Goal: Communication & Community: Answer question/provide support

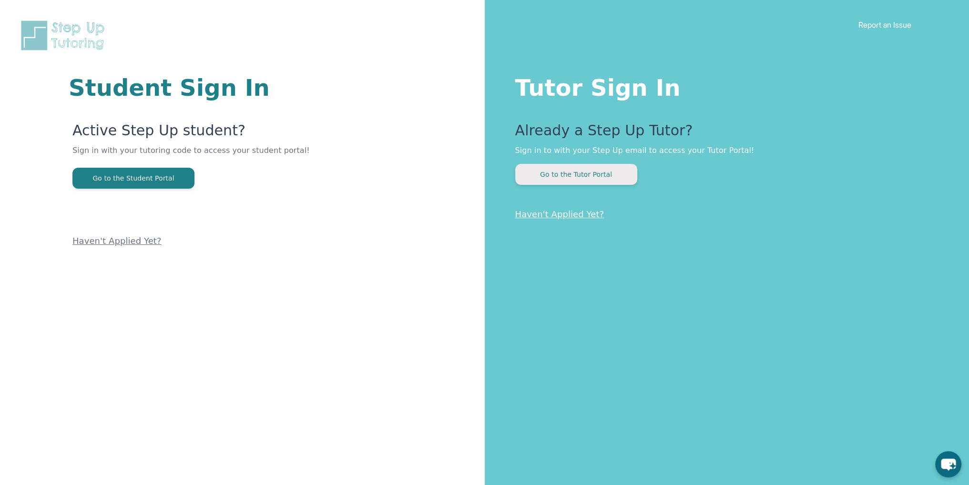
click at [595, 178] on button "Go to the Tutor Portal" at bounding box center [576, 174] width 122 height 21
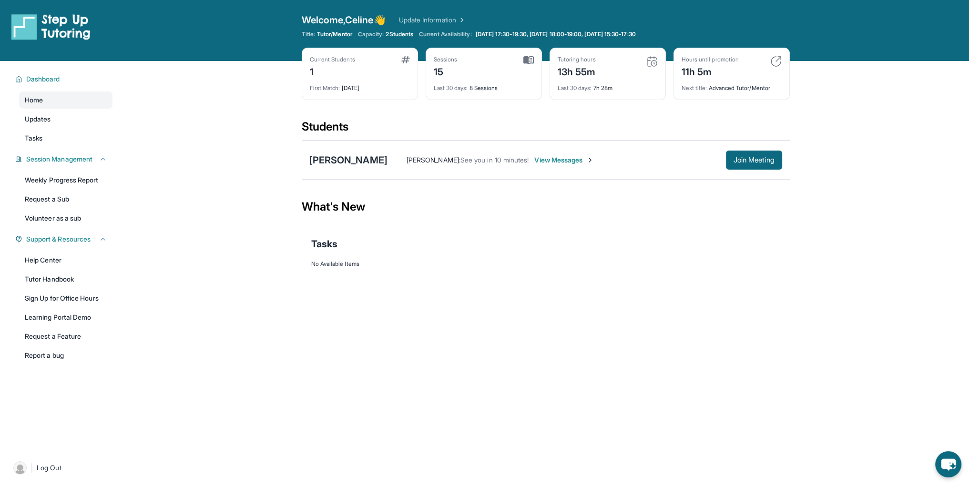
click at [569, 157] on span "View Messages" at bounding box center [564, 160] width 60 height 10
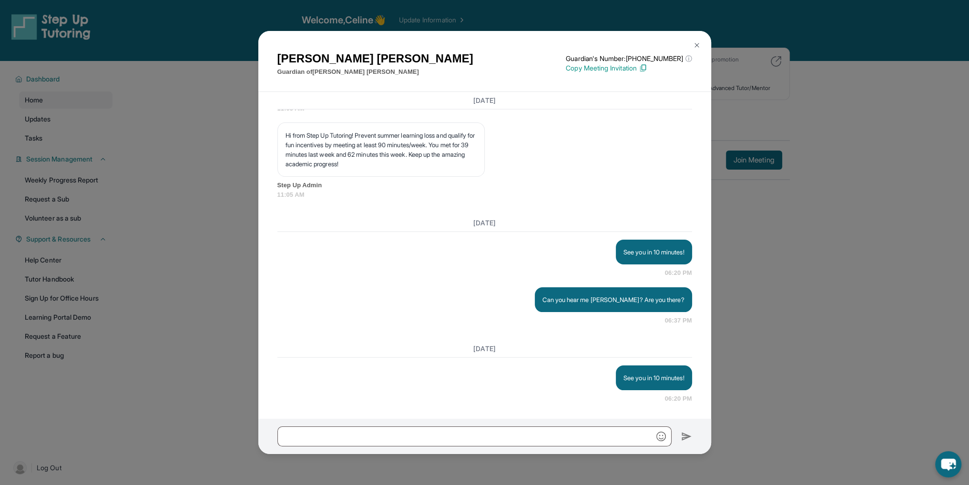
scroll to position [8526, 0]
click at [643, 374] on div "See you in 10 minutes!" at bounding box center [654, 378] width 76 height 25
click at [643, 374] on p "See you in 10 minutes!" at bounding box center [654, 378] width 61 height 10
click at [644, 374] on p "See you in 10 minutes!" at bounding box center [654, 378] width 61 height 10
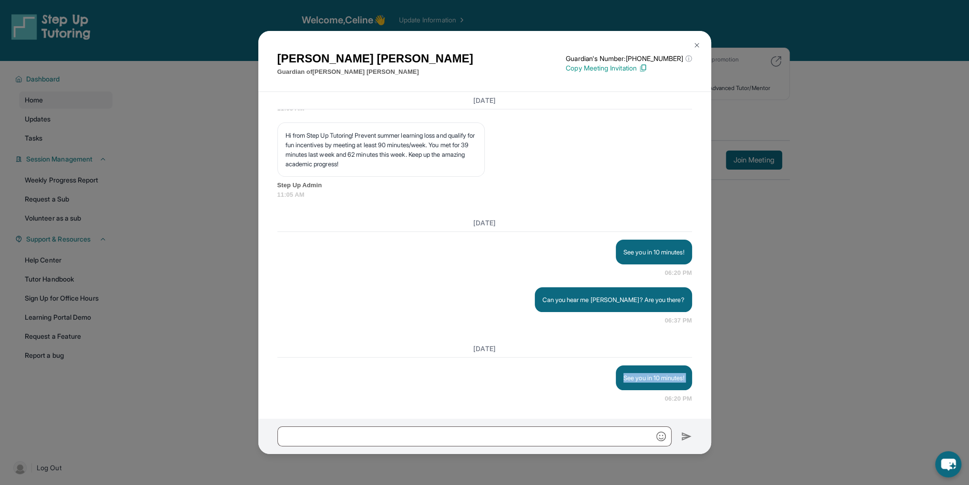
click at [644, 373] on p "See you in 10 minutes!" at bounding box center [654, 378] width 61 height 10
click at [648, 376] on p "See you in 10 minutes!" at bounding box center [654, 378] width 61 height 10
copy p "See you in 10 minutes!"
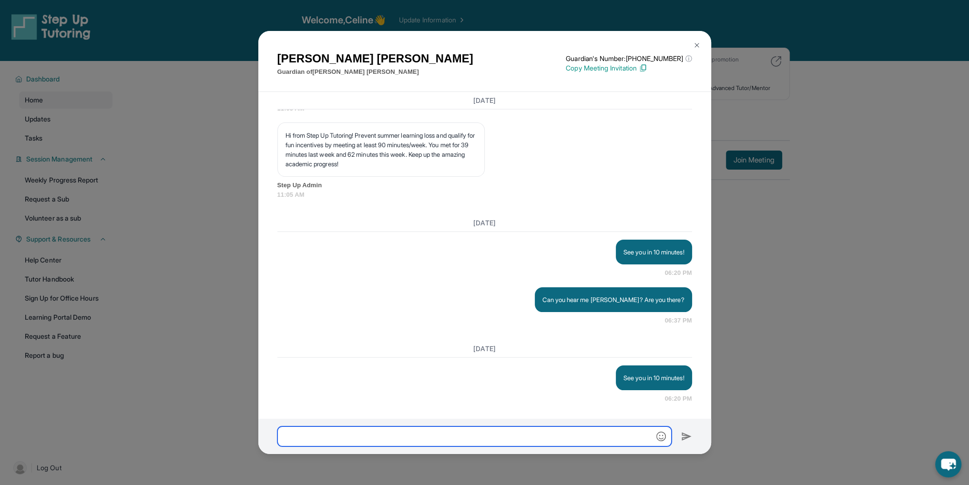
click at [526, 432] on input "text" at bounding box center [474, 437] width 394 height 20
paste input "**********"
type input "**********"
click at [682, 441] on img at bounding box center [686, 436] width 11 height 11
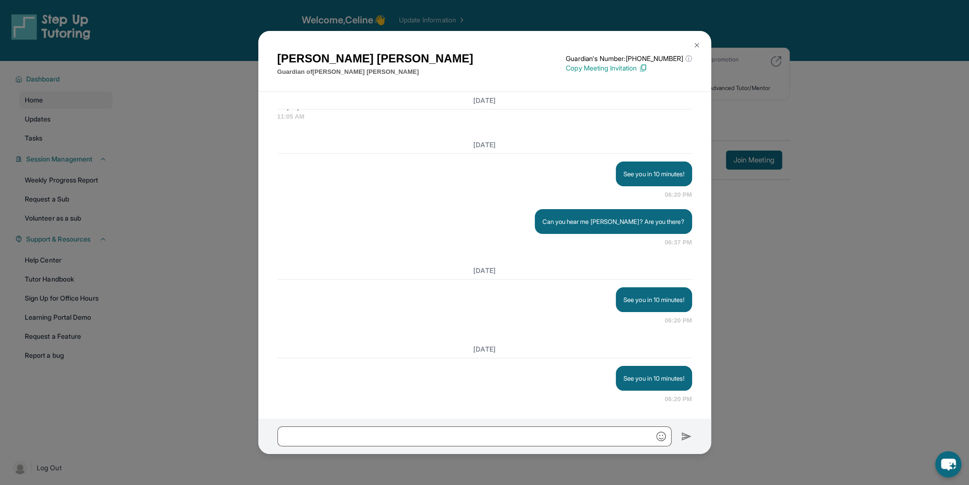
scroll to position [8604, 0]
click at [782, 415] on div "[PERSON_NAME] Guardian of [PERSON_NAME] Guardian's Number: [PHONE_NUMBER] ⓘ Thi…" at bounding box center [484, 242] width 969 height 485
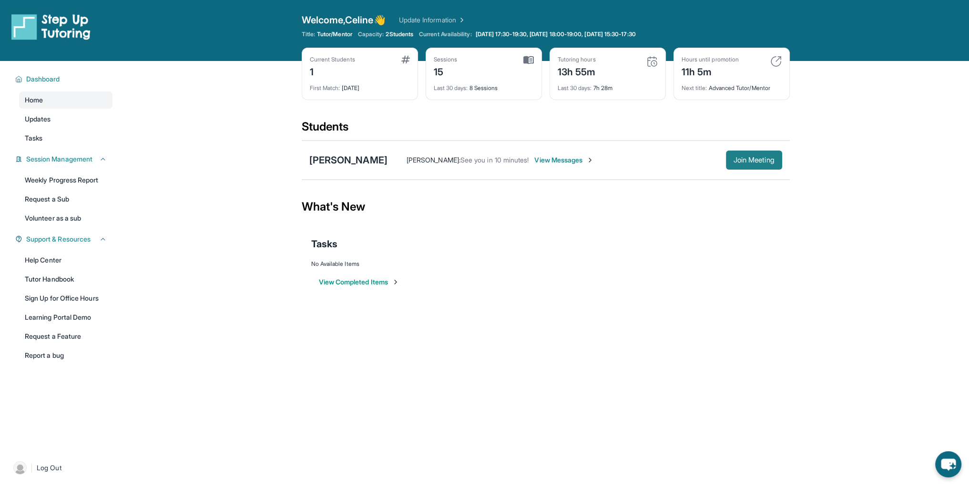
click at [750, 157] on span "Join Meeting" at bounding box center [754, 160] width 41 height 6
